Goal: Information Seeking & Learning: Check status

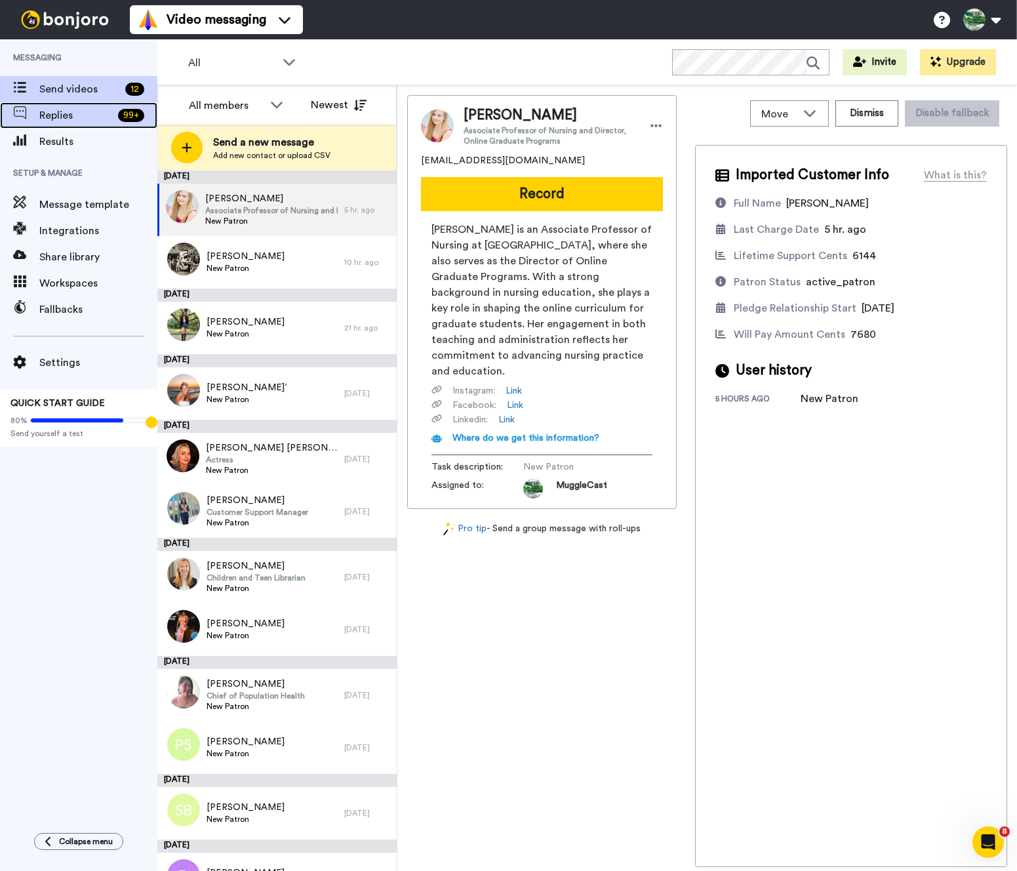
click at [67, 108] on span "Replies" at bounding box center [75, 116] width 73 height 16
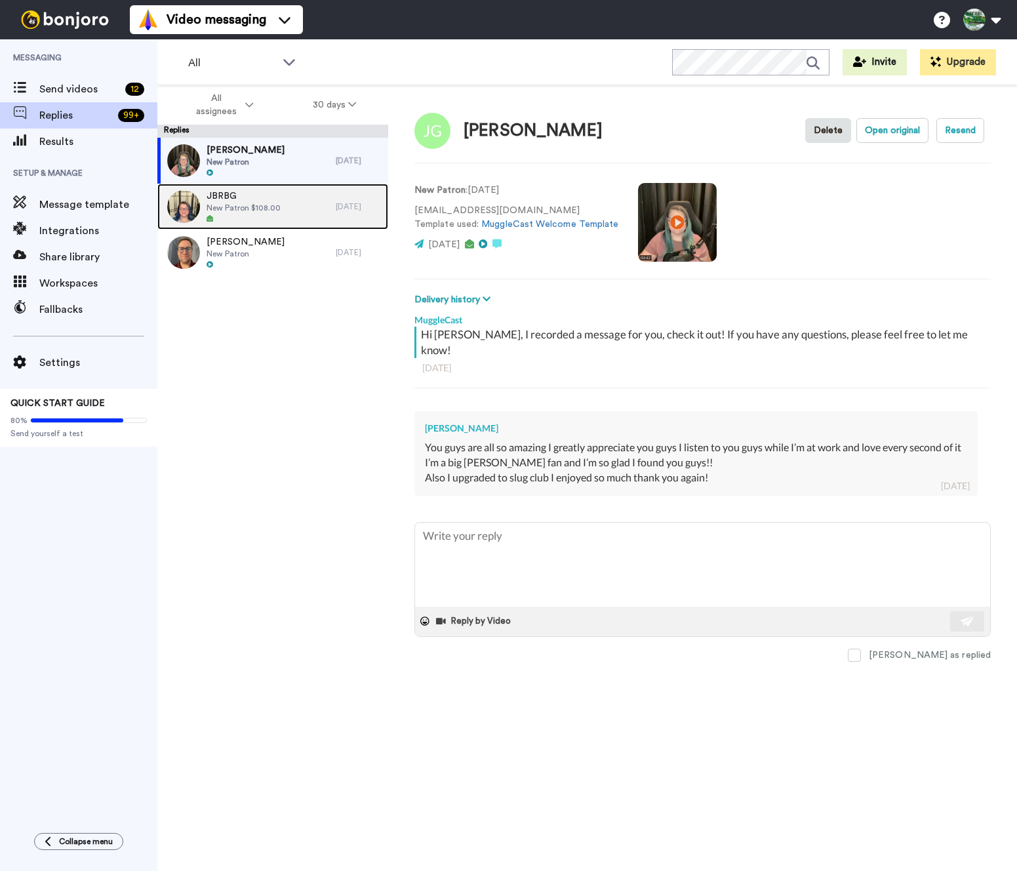
click at [271, 212] on span "New Patron $108.00" at bounding box center [244, 208] width 74 height 10
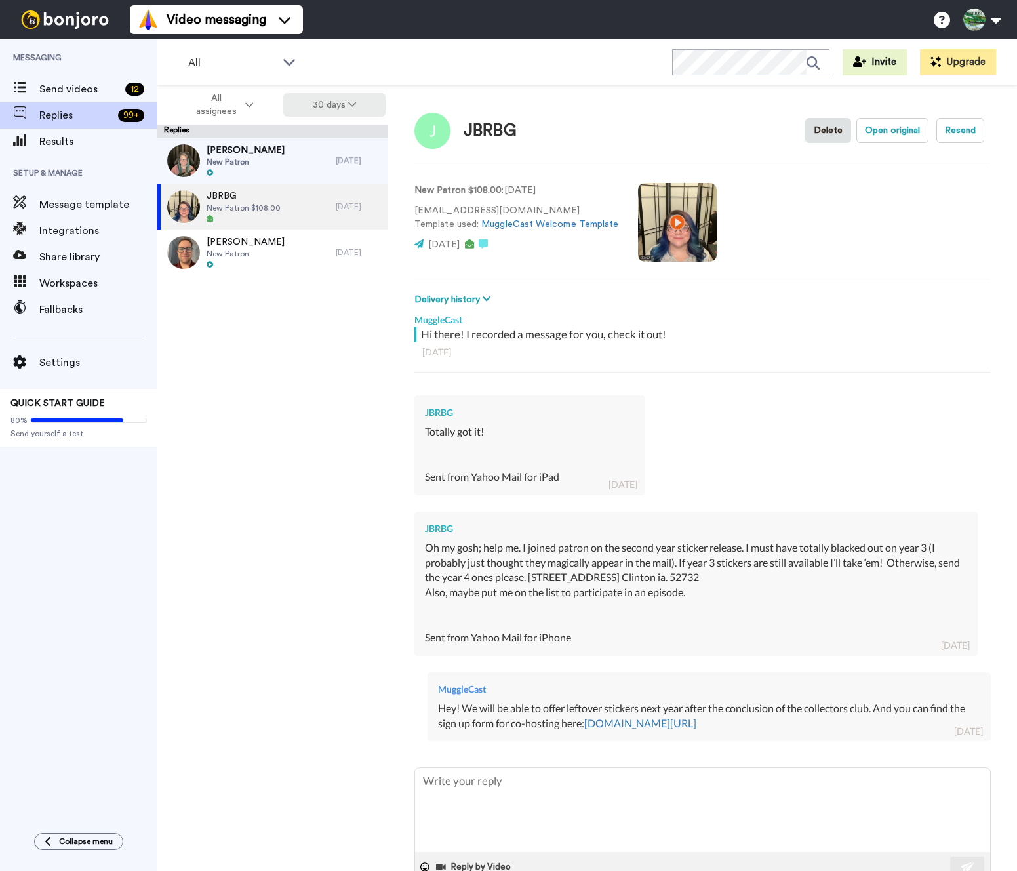
click at [333, 94] on button "30 days" at bounding box center [334, 105] width 103 height 24
click at [311, 300] on span "All time" at bounding box center [318, 297] width 36 height 10
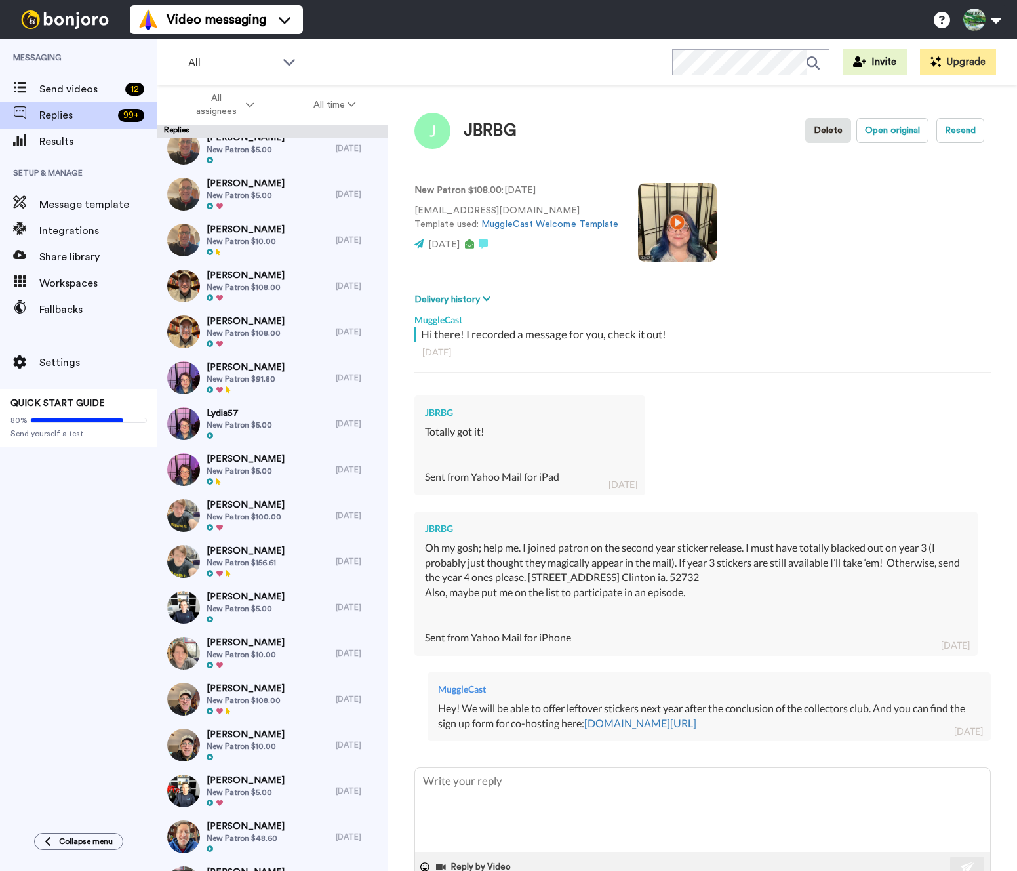
scroll to position [2160, 0]
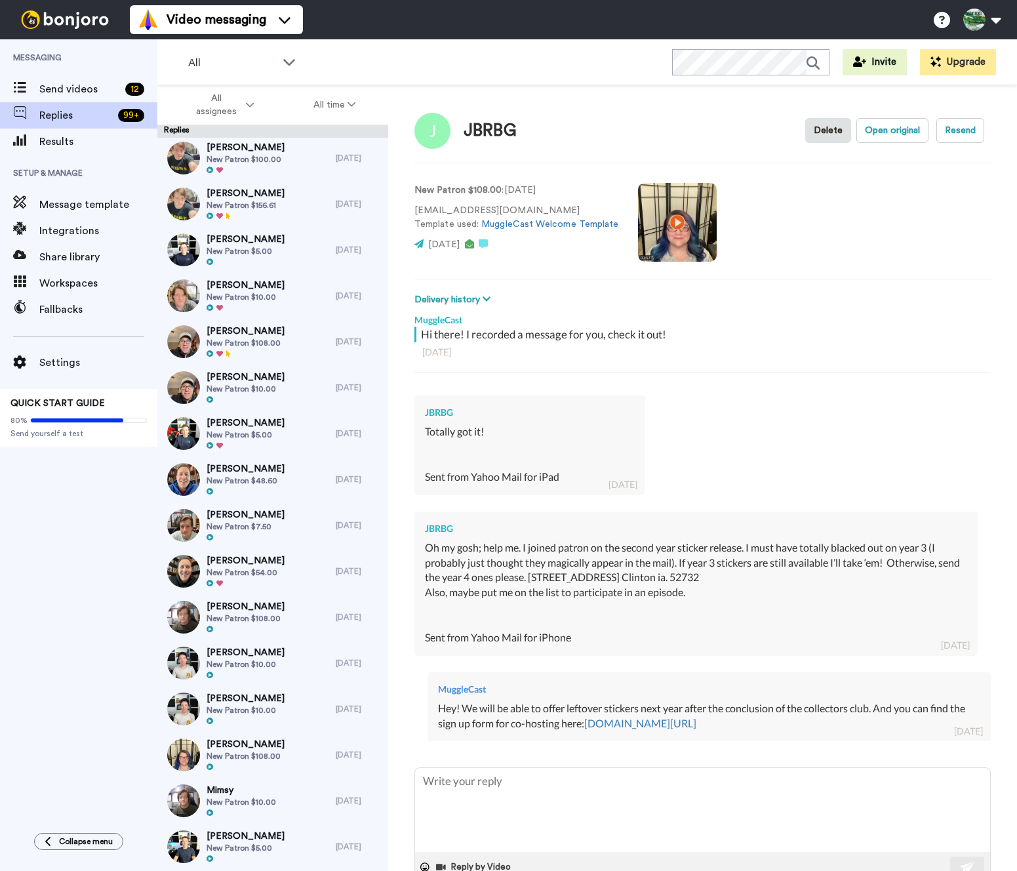
type textarea "x"
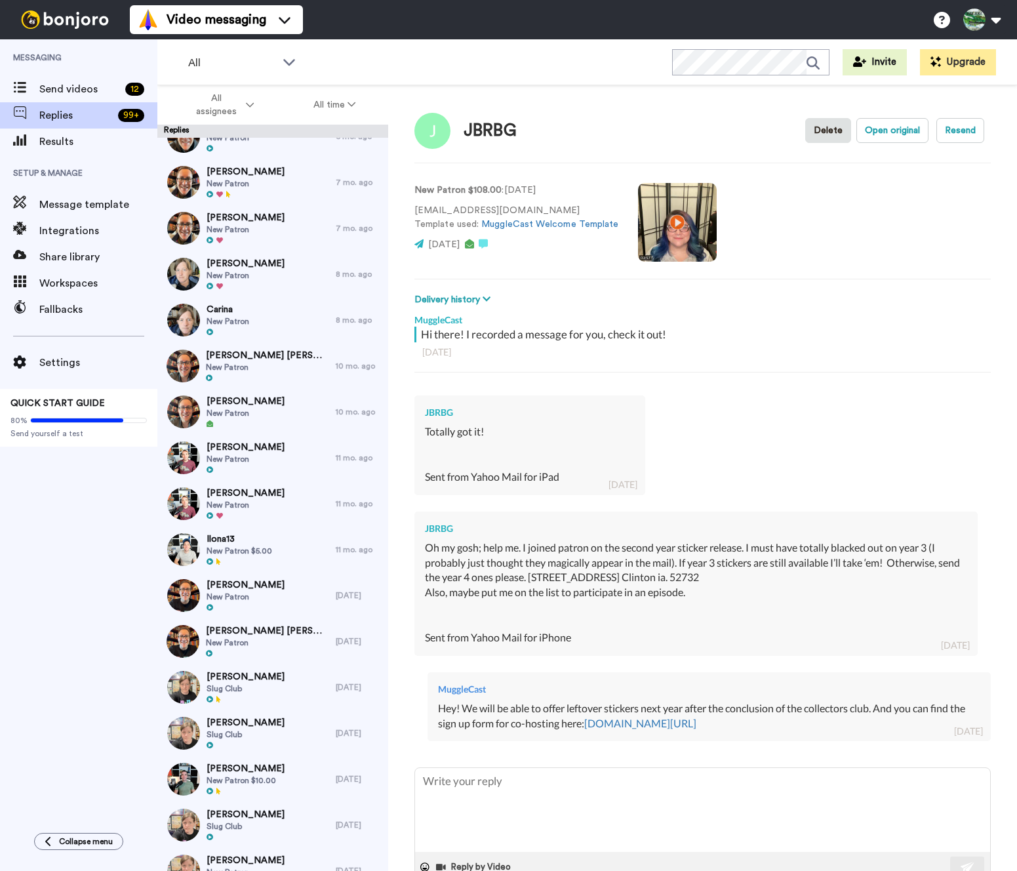
scroll to position [0, 0]
